Goal: Check status: Check status

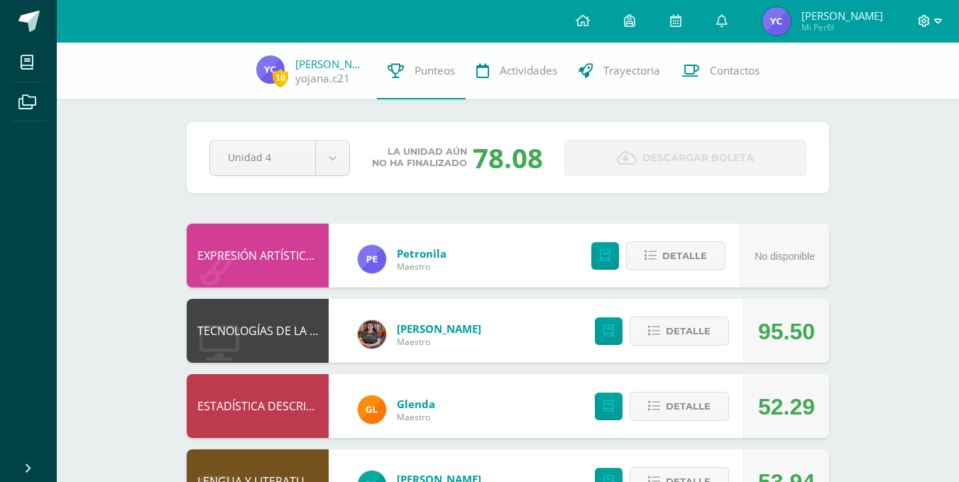
click at [937, 26] on icon at bounding box center [938, 21] width 8 height 13
click at [883, 98] on span "Cerrar sesión" at bounding box center [893, 96] width 64 height 13
